Goal: Transaction & Acquisition: Purchase product/service

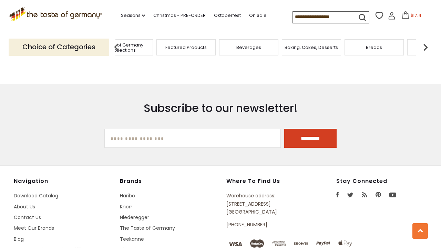
click at [426, 46] on img at bounding box center [425, 47] width 14 height 14
click at [410, 45] on span "Cereal" at bounding box center [407, 47] width 15 height 5
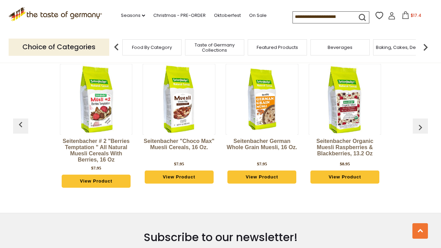
scroll to position [1095, 0]
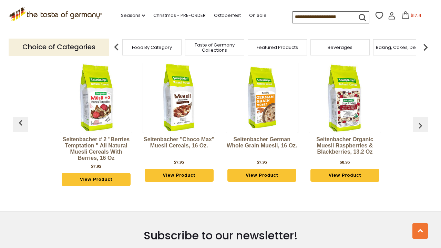
click at [424, 45] on img at bounding box center [425, 47] width 14 height 14
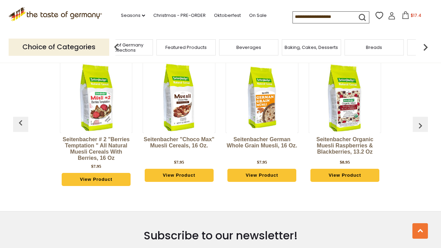
click at [425, 46] on img at bounding box center [425, 47] width 14 height 14
click at [377, 47] on span "Cookies" at bounding box center [379, 47] width 19 height 5
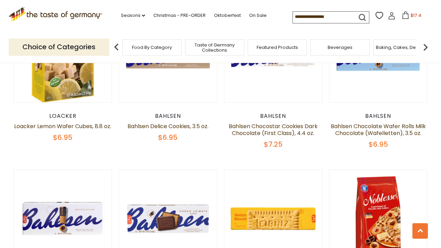
scroll to position [1425, 0]
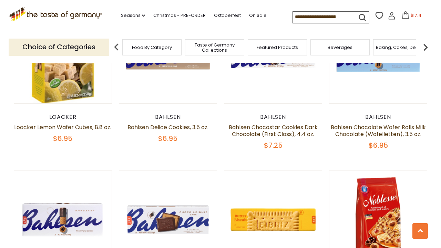
click at [425, 45] on img at bounding box center [425, 47] width 14 height 14
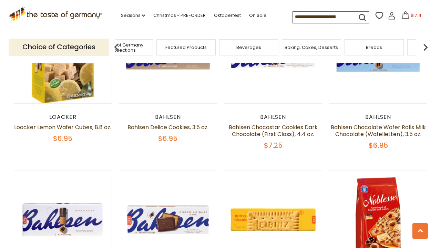
click at [424, 45] on img at bounding box center [425, 47] width 14 height 14
click at [360, 46] on span "Coffee, Cocoa & Tea" at bounding box center [350, 47] width 47 height 5
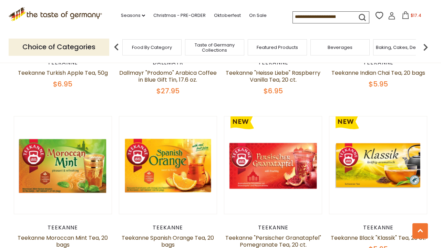
scroll to position [1493, 0]
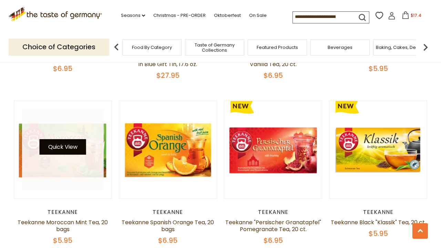
click at [60, 140] on button "Quick View" at bounding box center [63, 146] width 46 height 15
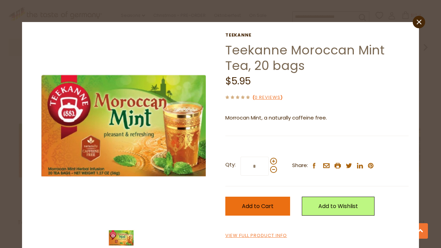
click at [249, 202] on span "Add to Cart" at bounding box center [258, 206] width 32 height 8
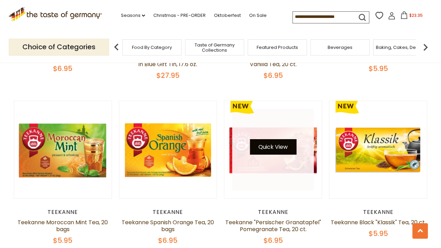
click at [268, 140] on button "Quick View" at bounding box center [273, 146] width 46 height 15
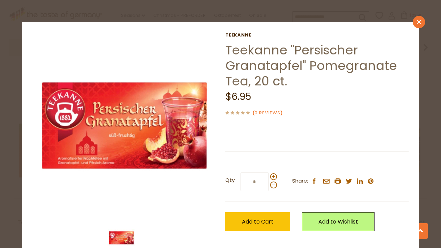
click at [417, 23] on icon at bounding box center [418, 22] width 5 height 5
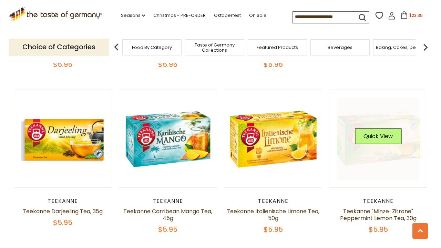
scroll to position [1171, 0]
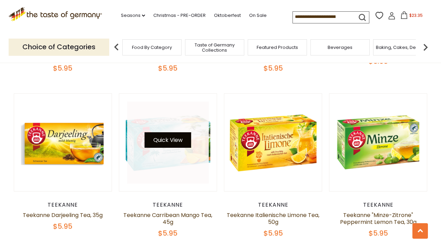
click at [168, 135] on button "Quick View" at bounding box center [168, 139] width 46 height 15
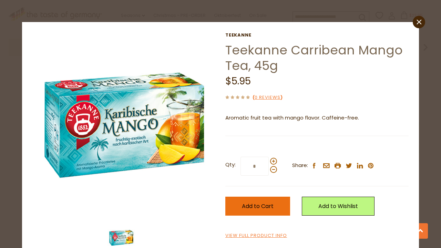
click at [247, 207] on span "Add to Cart" at bounding box center [258, 206] width 32 height 8
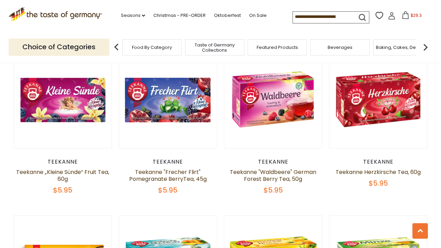
scroll to position [1048, 0]
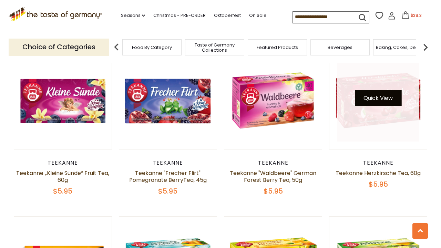
click at [376, 90] on button "Quick View" at bounding box center [378, 97] width 46 height 15
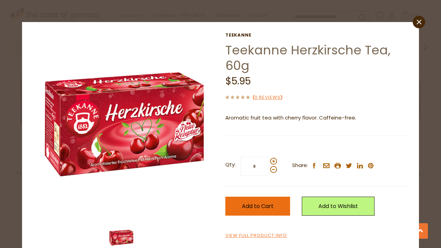
click at [253, 204] on span "Add to Cart" at bounding box center [258, 206] width 32 height 8
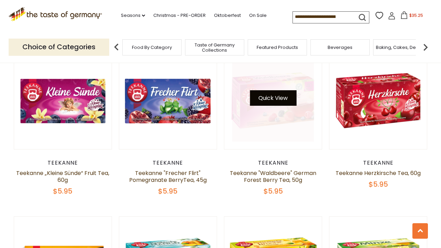
click at [263, 90] on button "Quick View" at bounding box center [273, 97] width 46 height 15
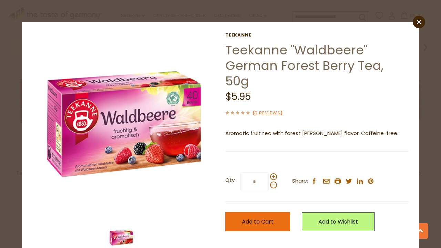
click at [251, 218] on span "Add to Cart" at bounding box center [258, 222] width 32 height 8
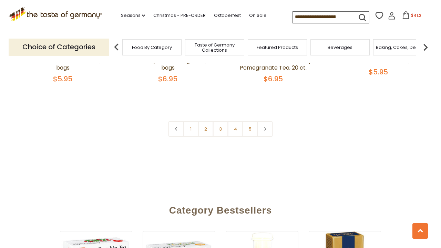
scroll to position [1673, 0]
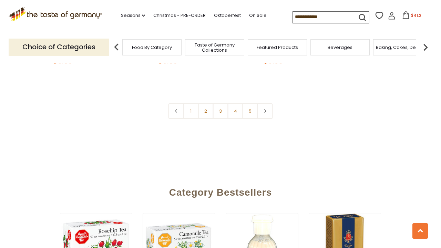
click at [424, 44] on img at bounding box center [425, 47] width 14 height 14
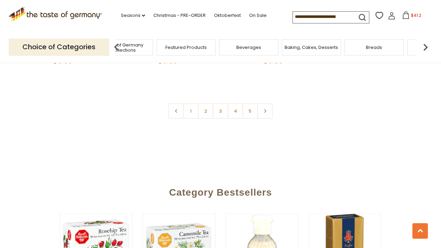
click at [411, 14] on span "$41.2" at bounding box center [416, 15] width 10 height 6
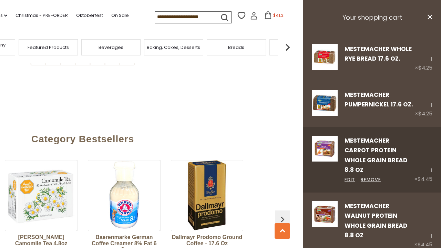
scroll to position [1727, 0]
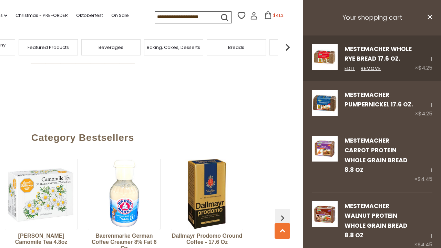
click at [389, 71] on div "Edit Remove" at bounding box center [379, 69] width 70 height 8
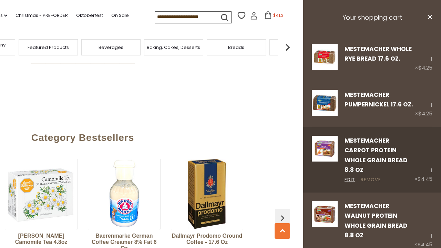
click at [371, 176] on link "Remove" at bounding box center [370, 179] width 20 height 7
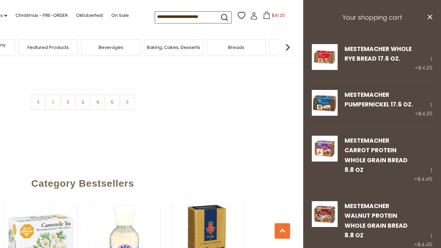
scroll to position [1681, 0]
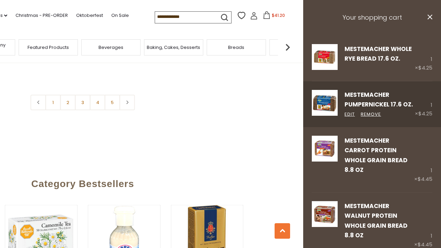
click at [396, 122] on div "Mestemacher Pumpernickel 17.6 oz. Edit Remove 1 × $4.25" at bounding box center [372, 103] width 138 height 45
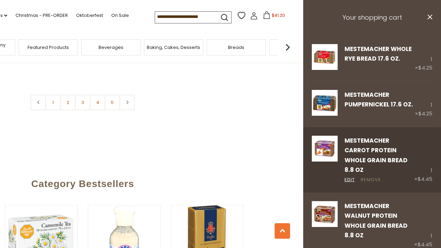
click at [371, 176] on link "Remove" at bounding box center [370, 179] width 20 height 7
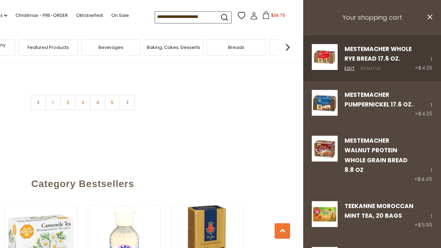
click at [367, 67] on link "Remove" at bounding box center [370, 68] width 20 height 7
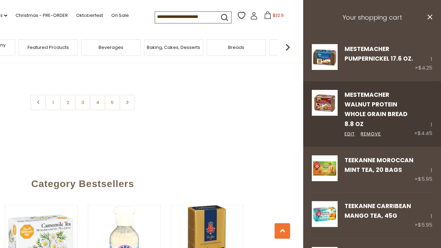
click at [394, 130] on div "Mestemacher Walnut Protein Whole Grain Bread 8.8 oz Edit Remove 1 × $4.45" at bounding box center [372, 113] width 138 height 65
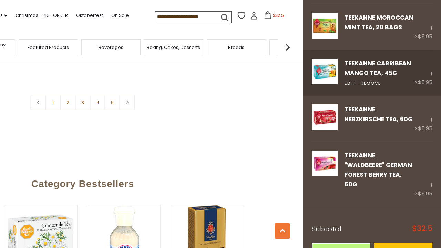
scroll to position [142, 0]
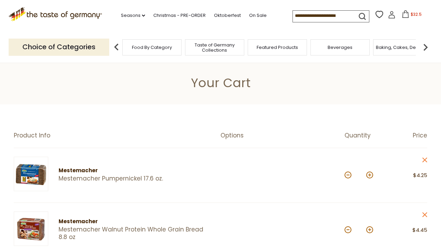
click at [424, 45] on img at bounding box center [425, 47] width 14 height 14
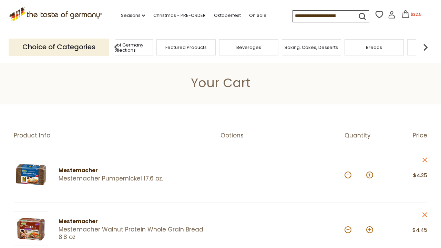
click at [426, 46] on img at bounding box center [425, 47] width 14 height 14
click at [345, 45] on span "Candy" at bounding box center [345, 47] width 15 height 5
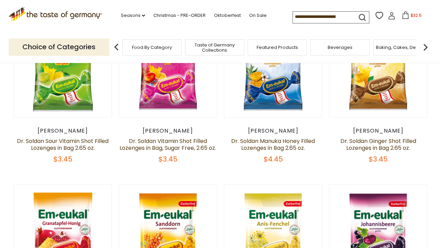
scroll to position [231, 0]
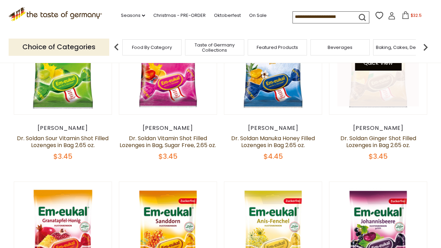
click at [379, 65] on button "Quick View" at bounding box center [378, 62] width 46 height 15
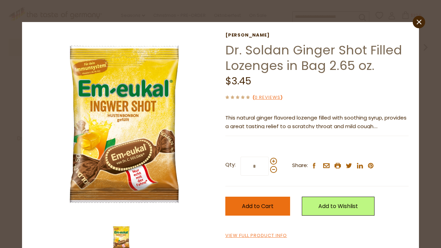
click at [244, 203] on span "Add to Cart" at bounding box center [258, 206] width 32 height 8
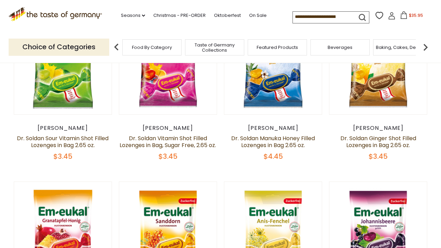
click at [424, 46] on img at bounding box center [425, 47] width 14 height 14
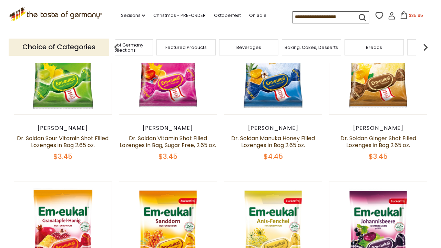
click at [424, 46] on img at bounding box center [425, 47] width 14 height 14
click at [379, 47] on span "Cookies" at bounding box center [379, 47] width 19 height 5
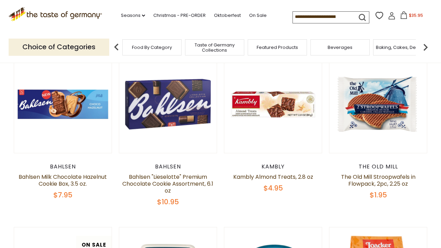
scroll to position [194, 0]
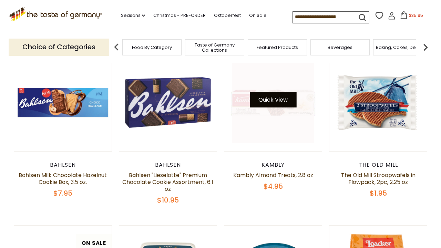
click at [266, 98] on button "Quick View" at bounding box center [273, 99] width 46 height 15
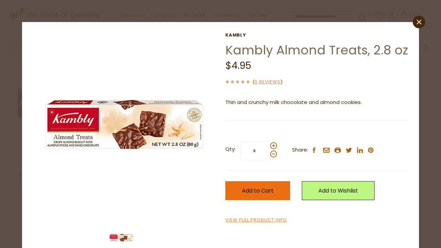
click at [246, 188] on span "Add to Cart" at bounding box center [258, 191] width 32 height 8
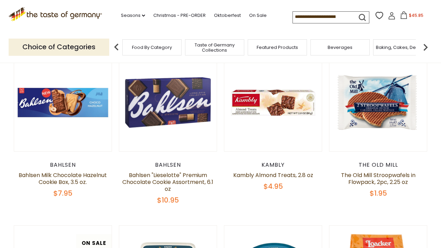
click at [409, 14] on span "$45.85" at bounding box center [416, 15] width 14 height 6
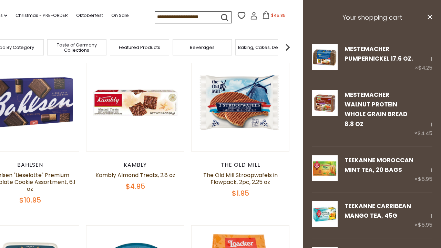
click at [358, 29] on h3 "Your shopping cart" at bounding box center [372, 17] width 138 height 35
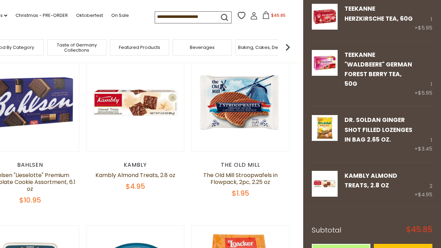
scroll to position [243, 0]
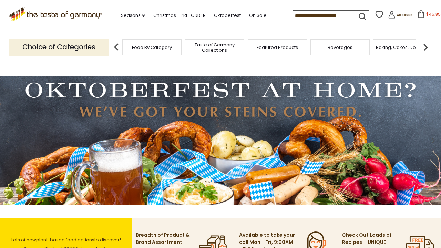
click at [426, 12] on span "$45.85" at bounding box center [433, 14] width 14 height 6
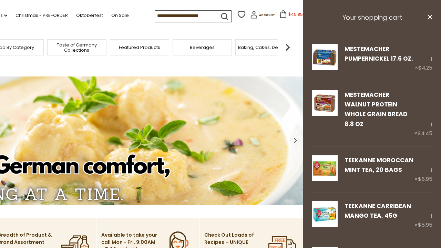
click at [377, 32] on h3 "Your shopping cart" at bounding box center [372, 17] width 138 height 35
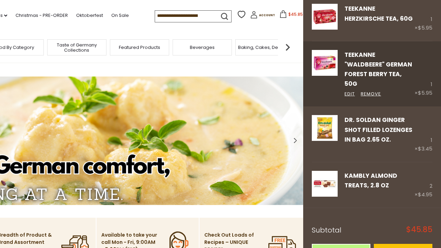
scroll to position [243, 0]
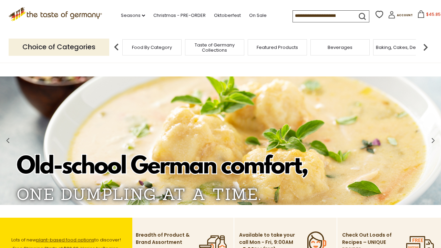
click at [50, 14] on icon at bounding box center [55, 13] width 93 height 12
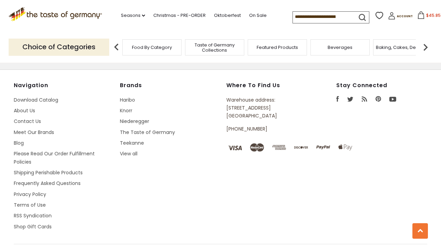
scroll to position [1188, 0]
click at [20, 118] on link "Contact Us" at bounding box center [27, 121] width 27 height 7
